Goal: Find specific page/section: Find specific page/section

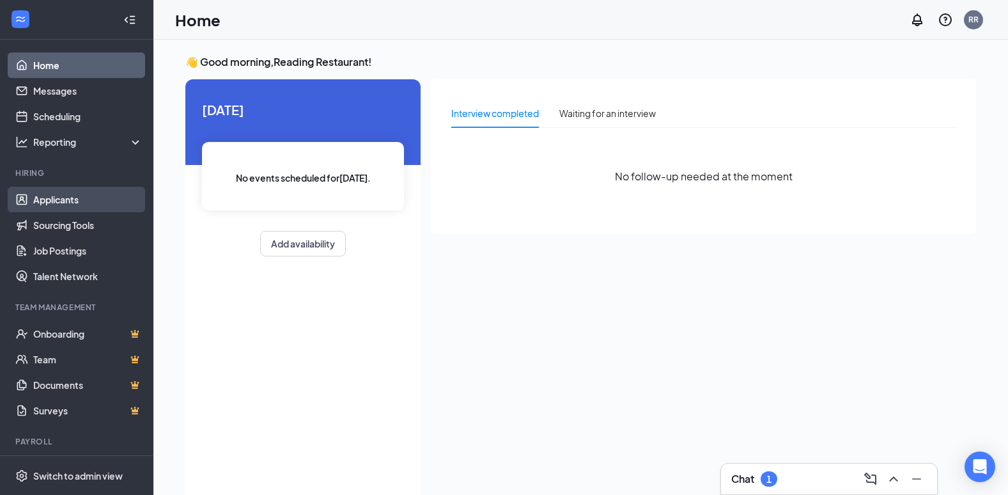
click at [59, 198] on link "Applicants" at bounding box center [87, 200] width 109 height 26
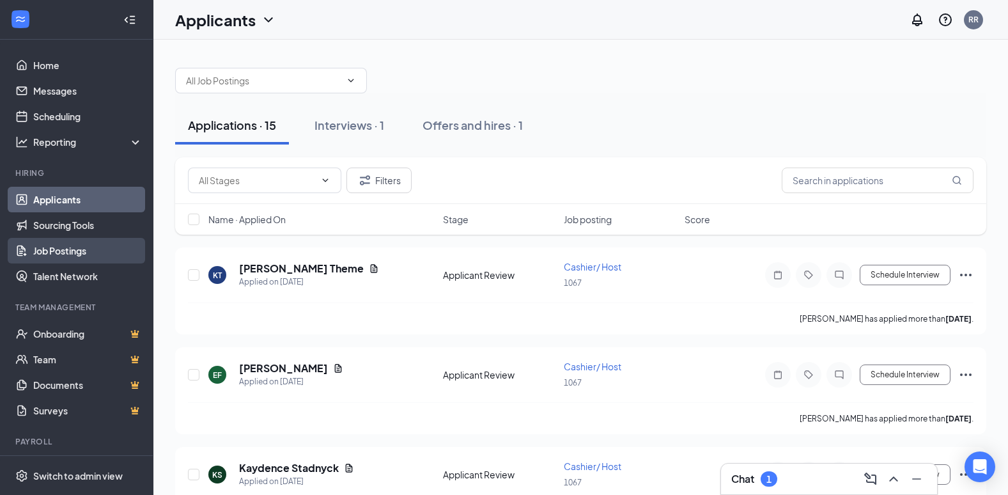
click at [63, 249] on link "Job Postings" at bounding box center [87, 251] width 109 height 26
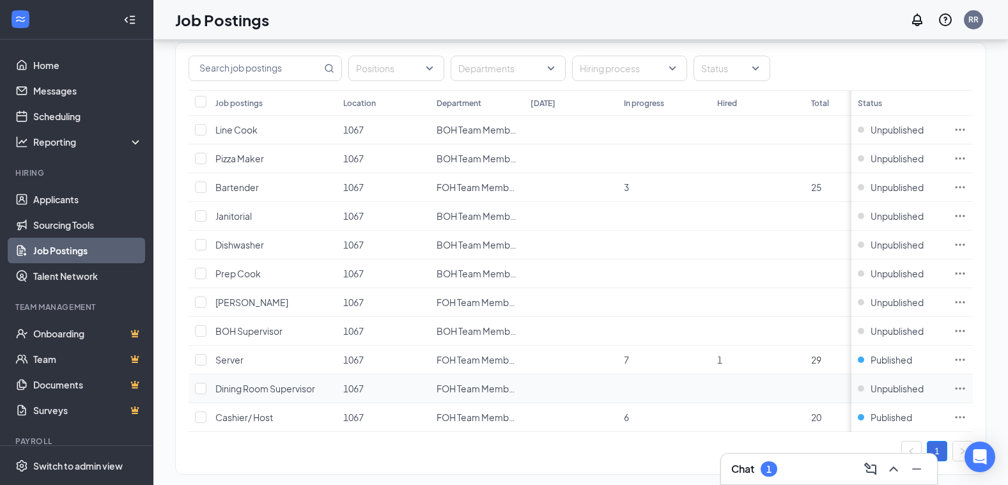
scroll to position [91, 0]
